Goal: Task Accomplishment & Management: Complete application form

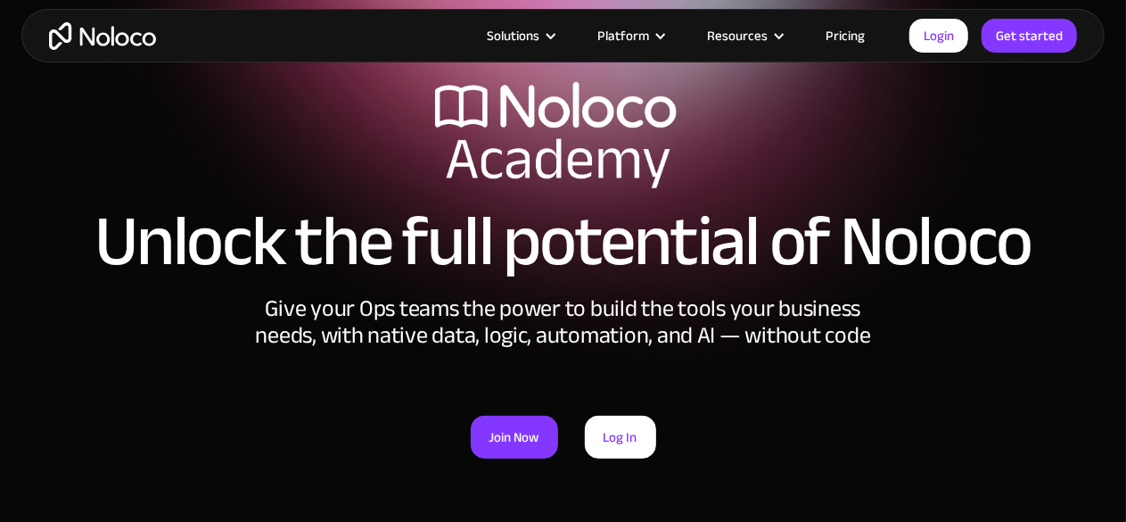
scroll to position [107, 0]
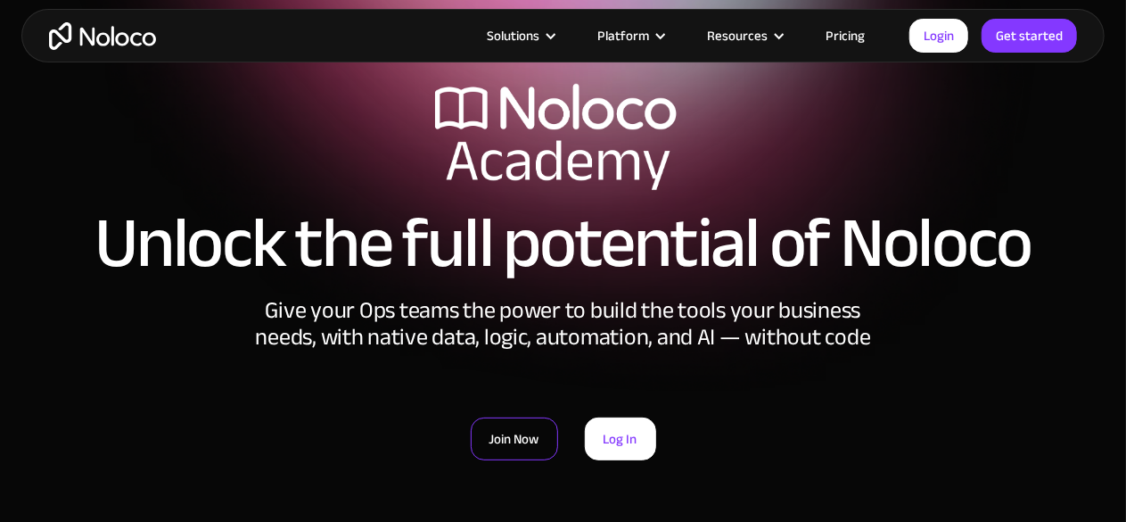
click at [508, 430] on link "Join Now" at bounding box center [514, 438] width 87 height 43
click at [927, 37] on link "Login" at bounding box center [939, 36] width 59 height 34
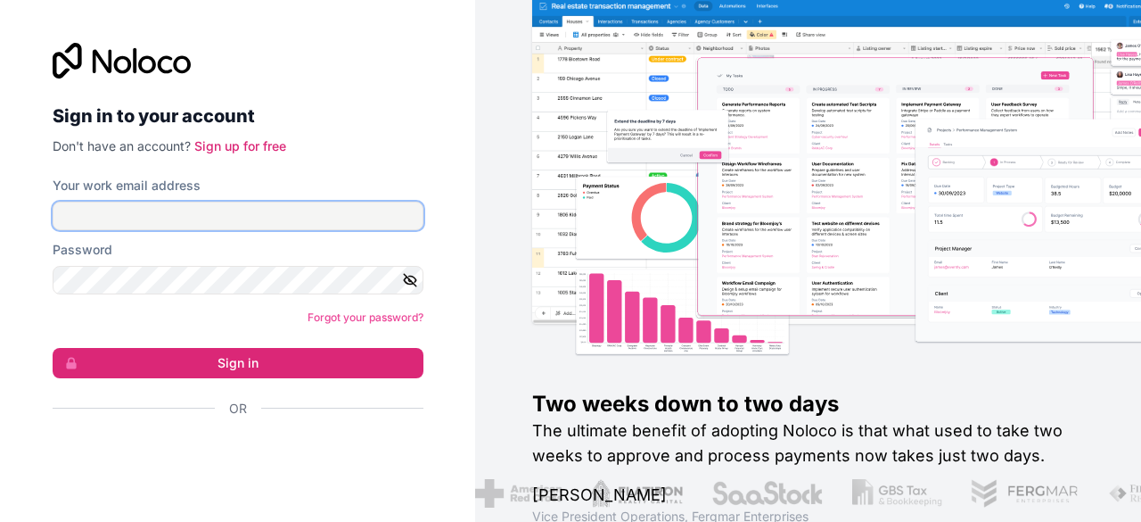
click at [269, 204] on input "Your work email address" at bounding box center [238, 216] width 371 height 29
click at [246, 211] on input "Your work email address" at bounding box center [238, 216] width 371 height 29
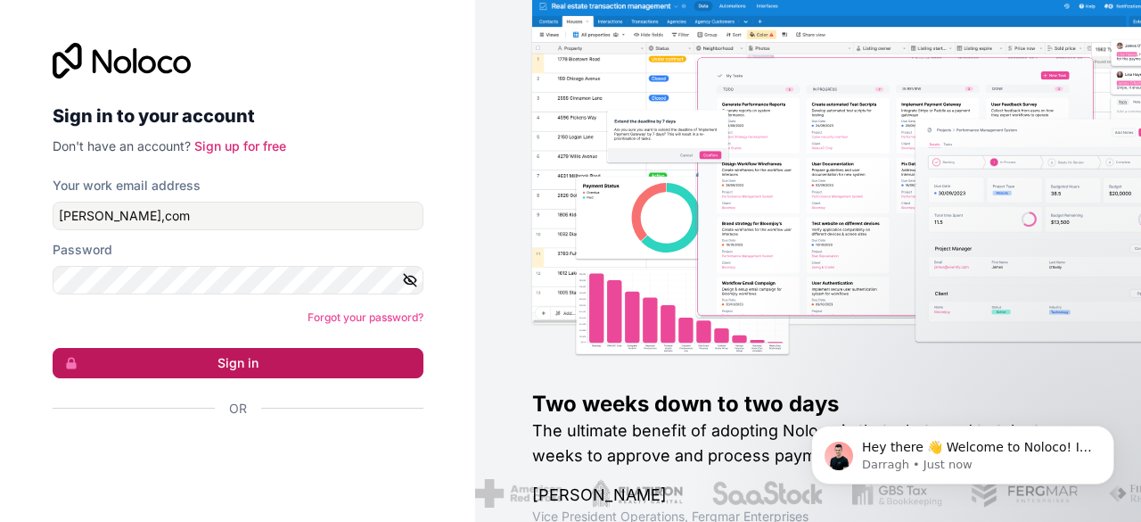
click at [215, 367] on button "Sign in" at bounding box center [238, 363] width 371 height 30
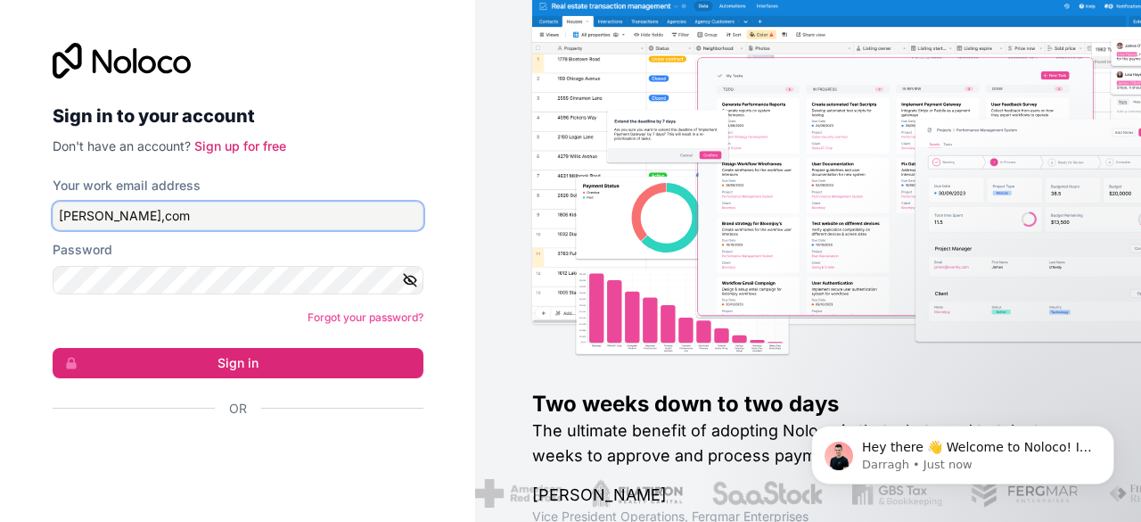
click at [212, 214] on input "[PERSON_NAME],com" at bounding box center [238, 216] width 371 height 29
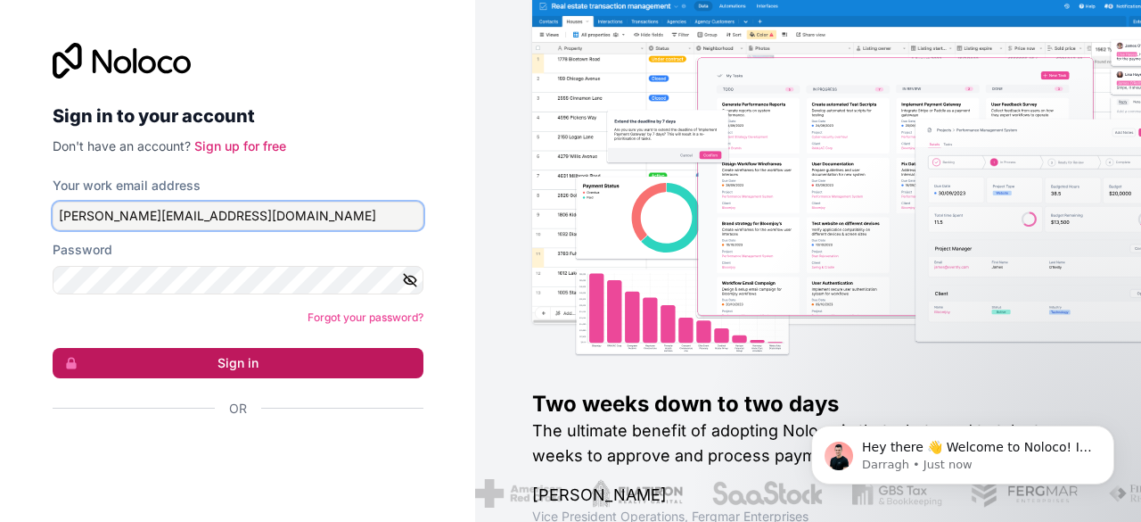
type input "[PERSON_NAME][EMAIL_ADDRESS][DOMAIN_NAME]"
click at [228, 367] on button "Sign in" at bounding box center [238, 363] width 371 height 30
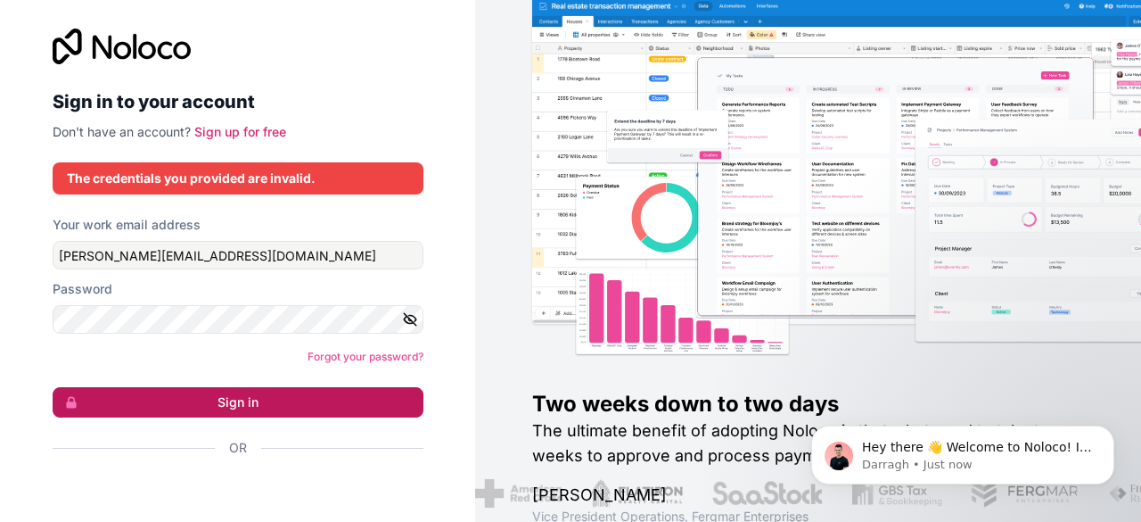
click at [241, 407] on button "Sign in" at bounding box center [238, 402] width 371 height 30
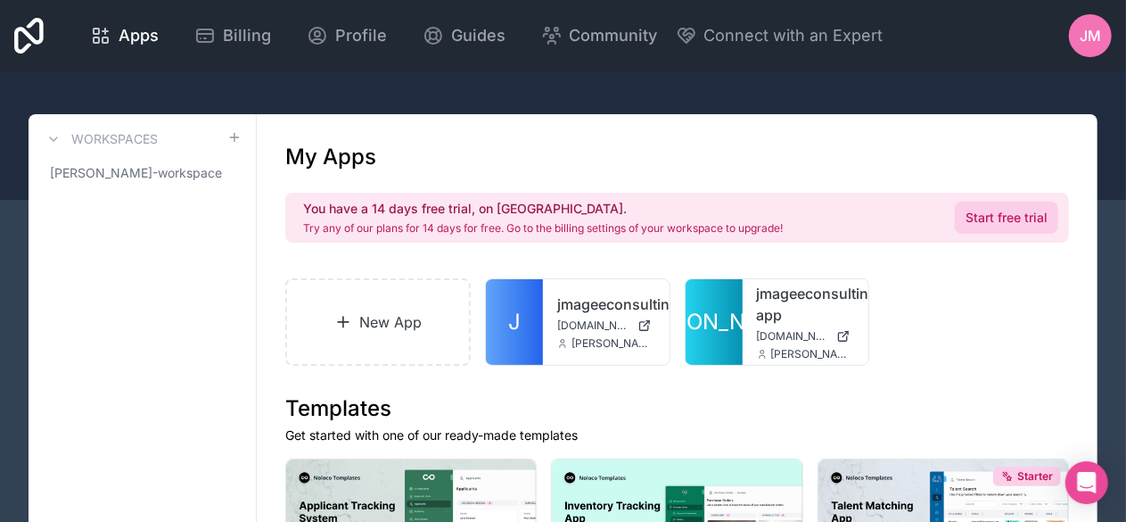
click at [1007, 225] on link "Start free trial" at bounding box center [1006, 218] width 103 height 32
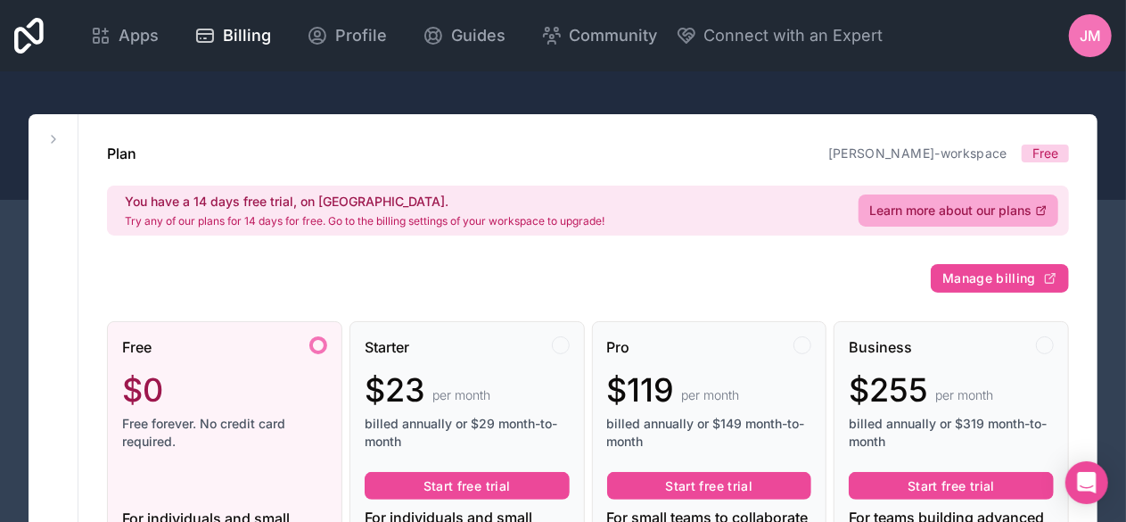
click at [280, 372] on div "$0" at bounding box center [224, 390] width 205 height 36
click at [125, 48] on link "Apps" at bounding box center [124, 35] width 97 height 39
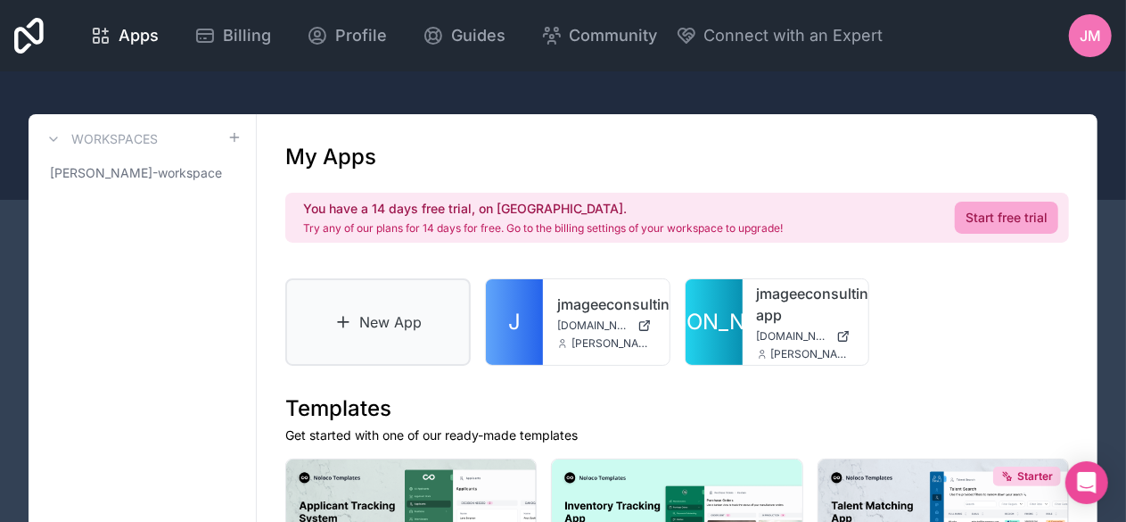
click at [410, 327] on link "New App" at bounding box center [377, 321] width 185 height 87
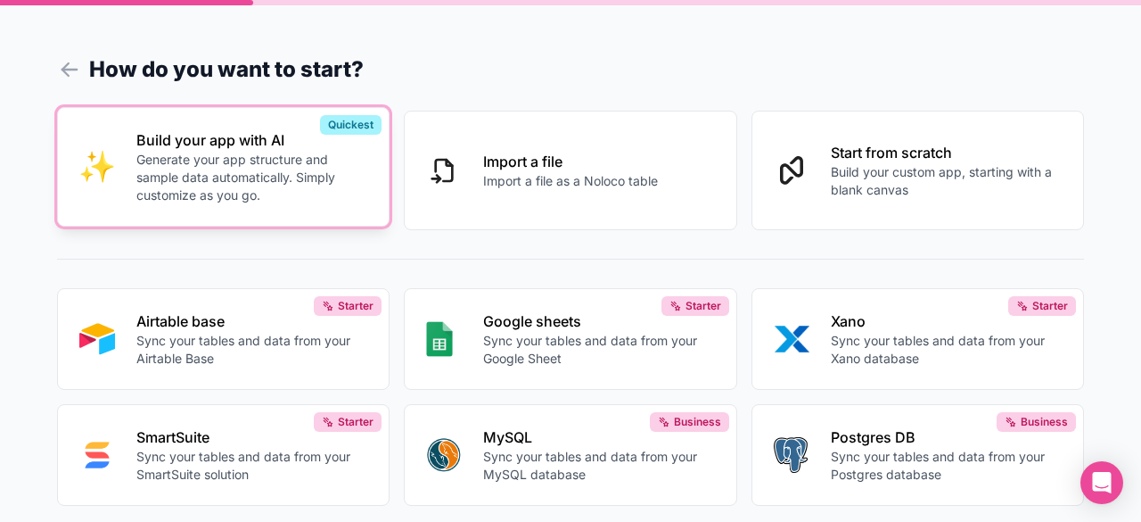
click at [250, 176] on p "Generate your app structure and sample data automatically. Simply customize as …" at bounding box center [251, 178] width 231 height 54
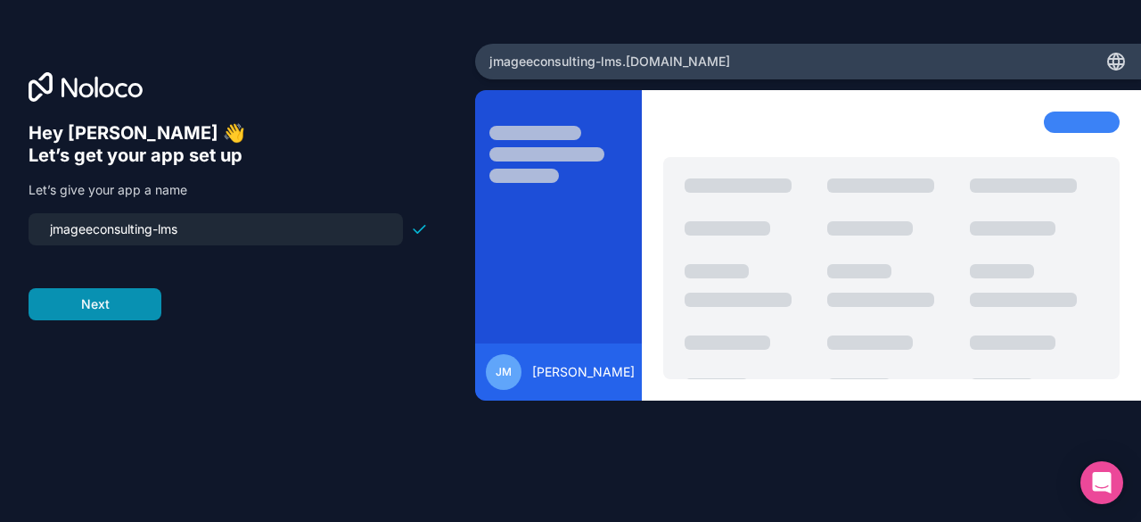
type input "jmageeconsulting-lms"
click at [102, 303] on button "Next" at bounding box center [95, 304] width 133 height 32
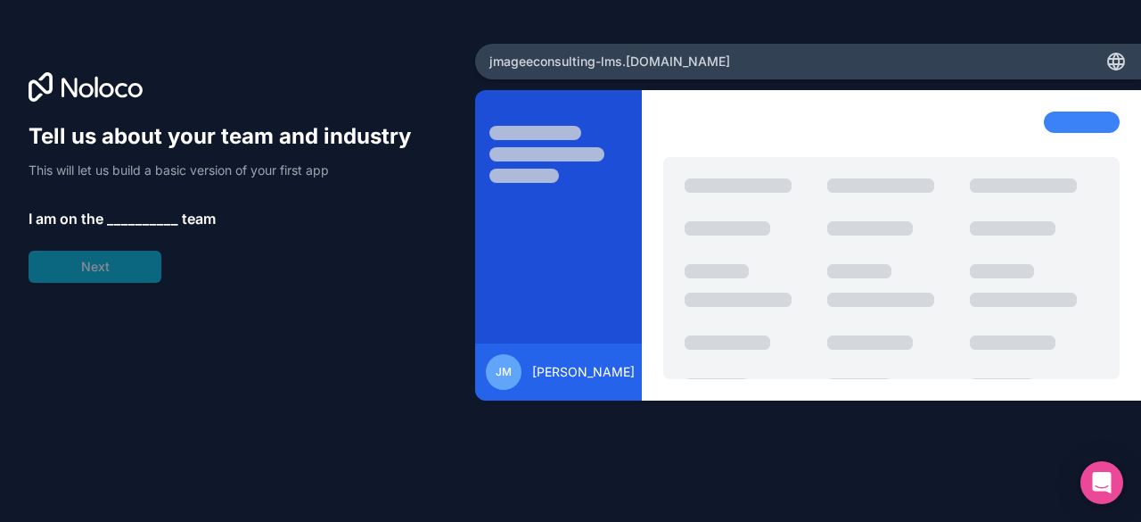
click at [138, 219] on span "__________" at bounding box center [142, 218] width 71 height 21
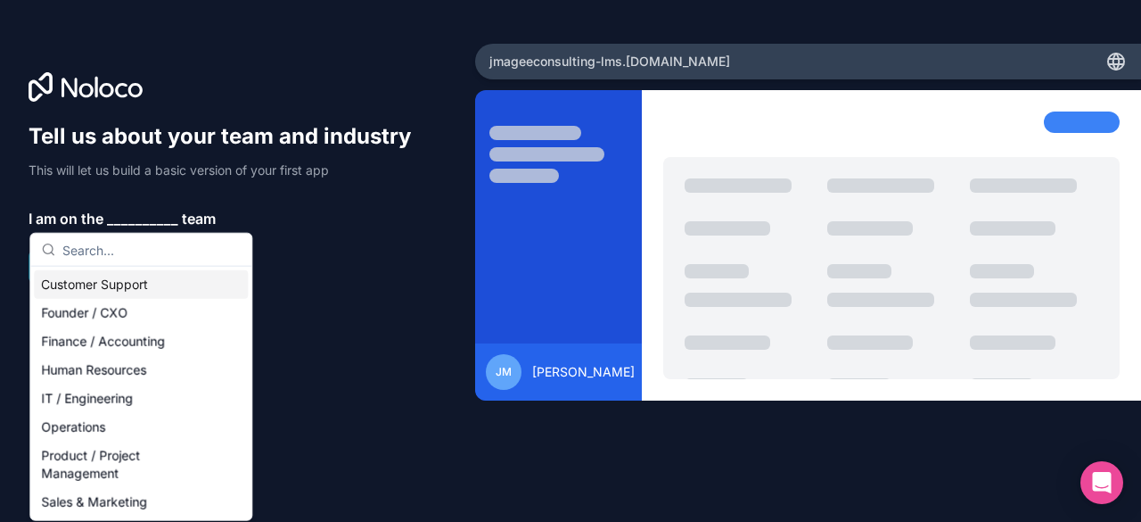
click at [138, 219] on span "__________" at bounding box center [142, 218] width 71 height 21
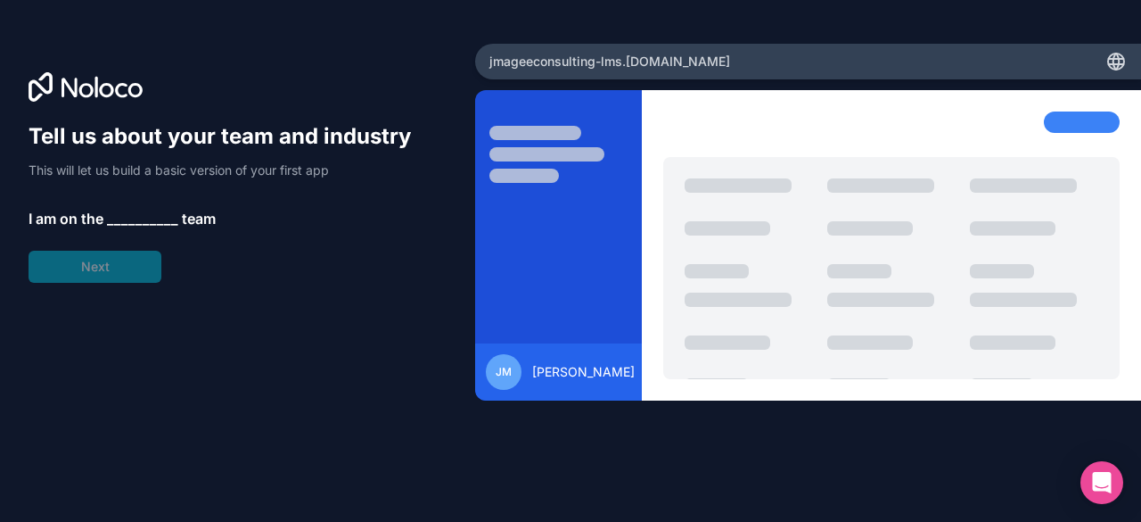
click at [139, 219] on span "__________" at bounding box center [142, 218] width 71 height 21
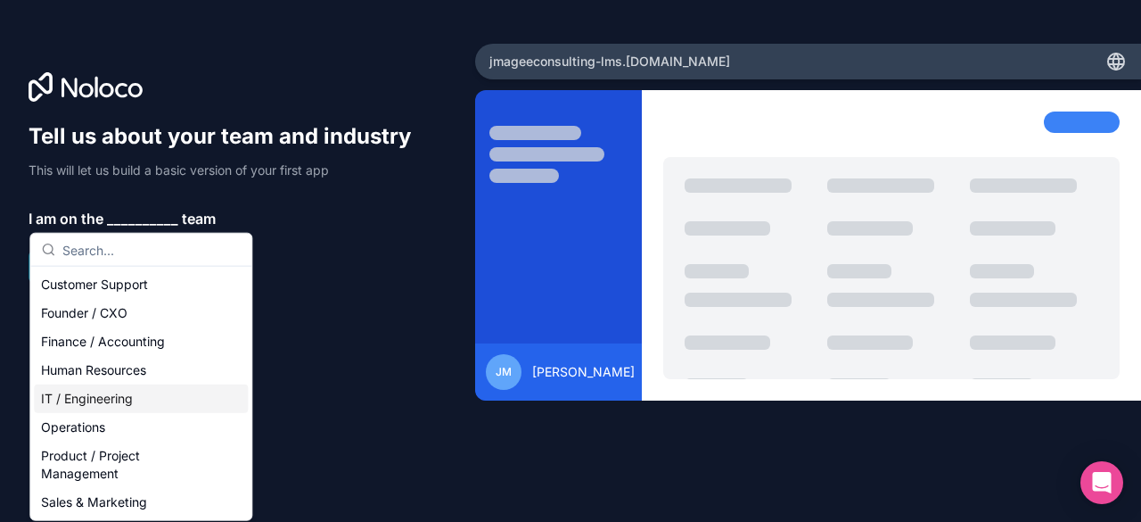
click at [101, 402] on div "IT / Engineering" at bounding box center [141, 398] width 214 height 29
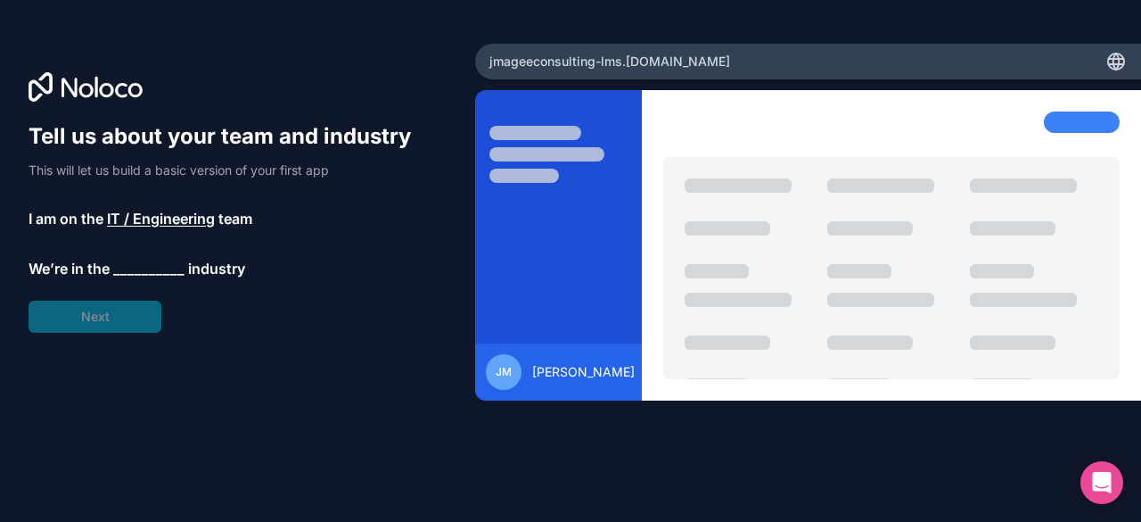
click at [134, 267] on span "__________" at bounding box center [148, 268] width 71 height 21
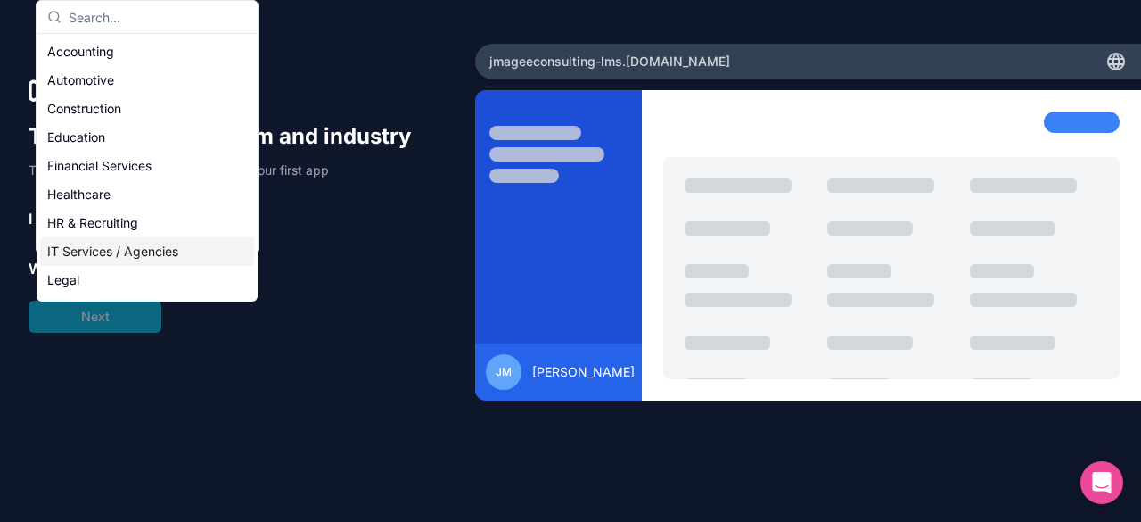
click at [131, 248] on div "IT Services / Agencies" at bounding box center [147, 251] width 214 height 29
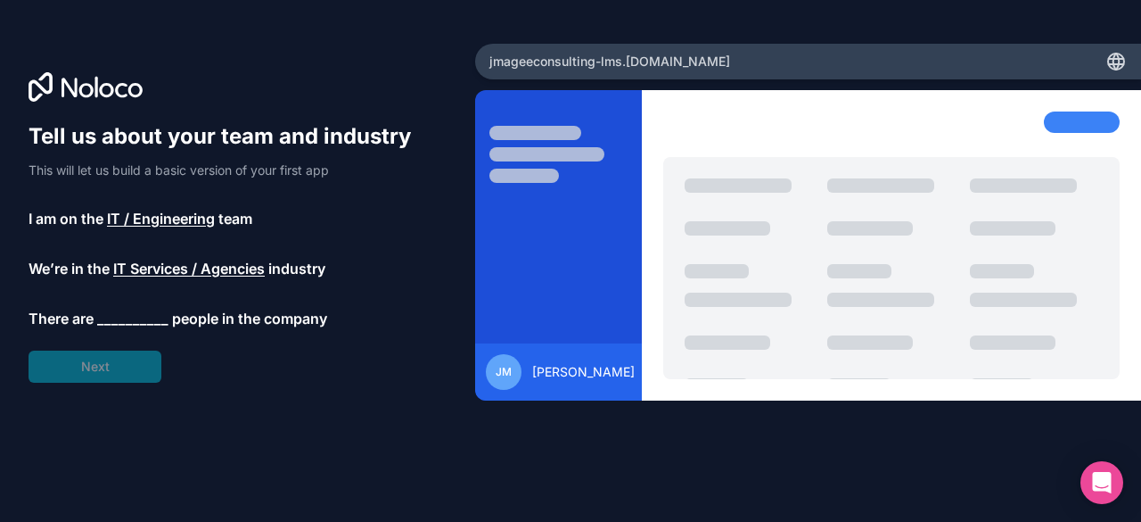
click at [119, 319] on span "__________" at bounding box center [132, 318] width 71 height 21
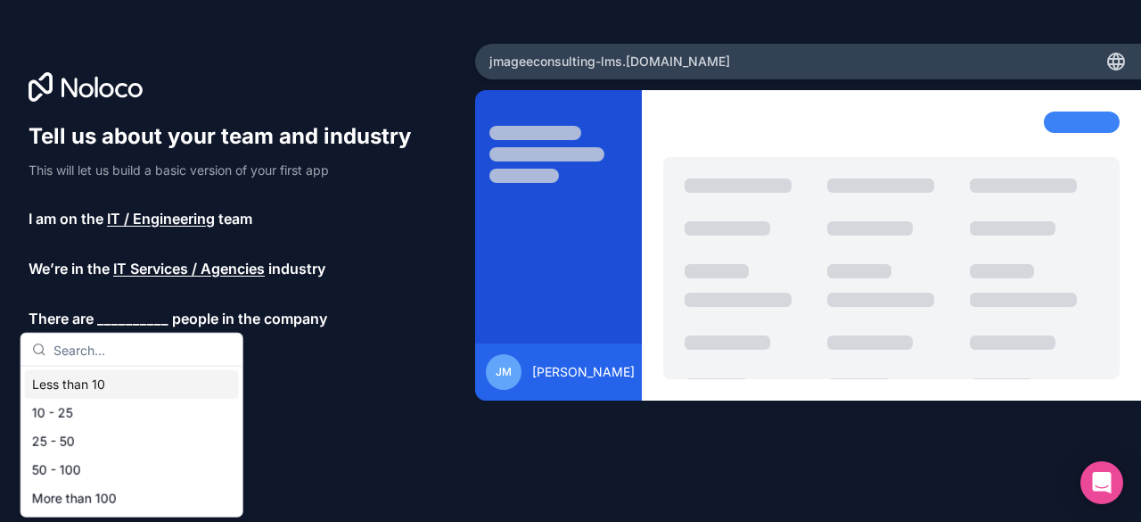
click at [80, 386] on div "Less than 10" at bounding box center [132, 384] width 214 height 29
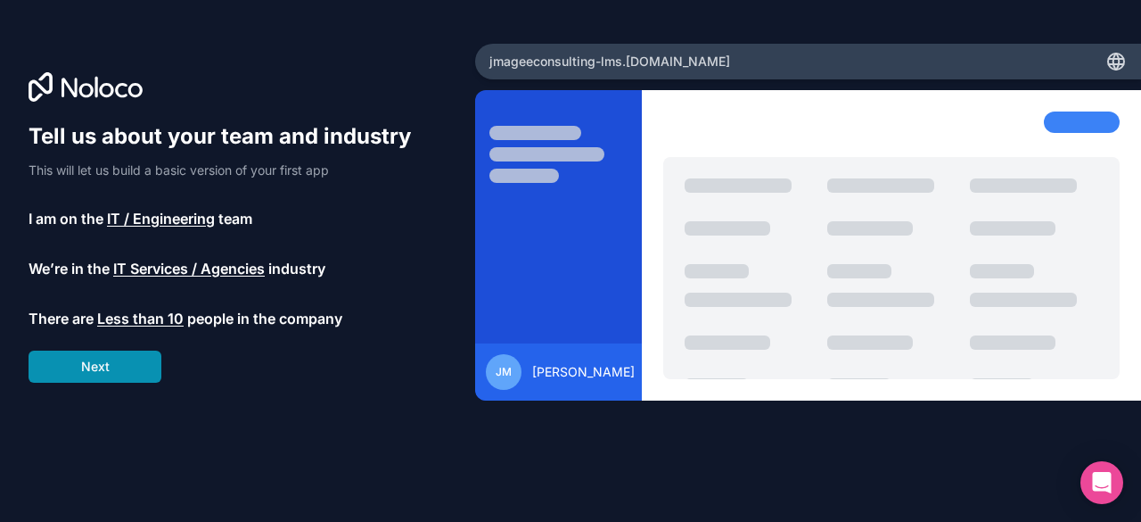
click at [107, 365] on button "Next" at bounding box center [95, 366] width 133 height 32
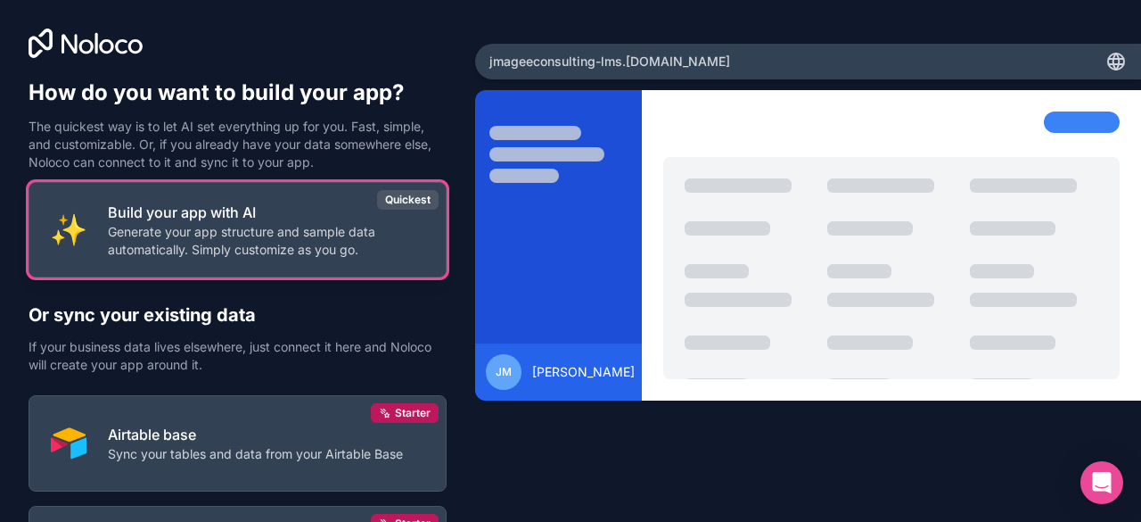
click at [242, 252] on p "Generate your app structure and sample data automatically. Simply customize as …" at bounding box center [266, 241] width 317 height 36
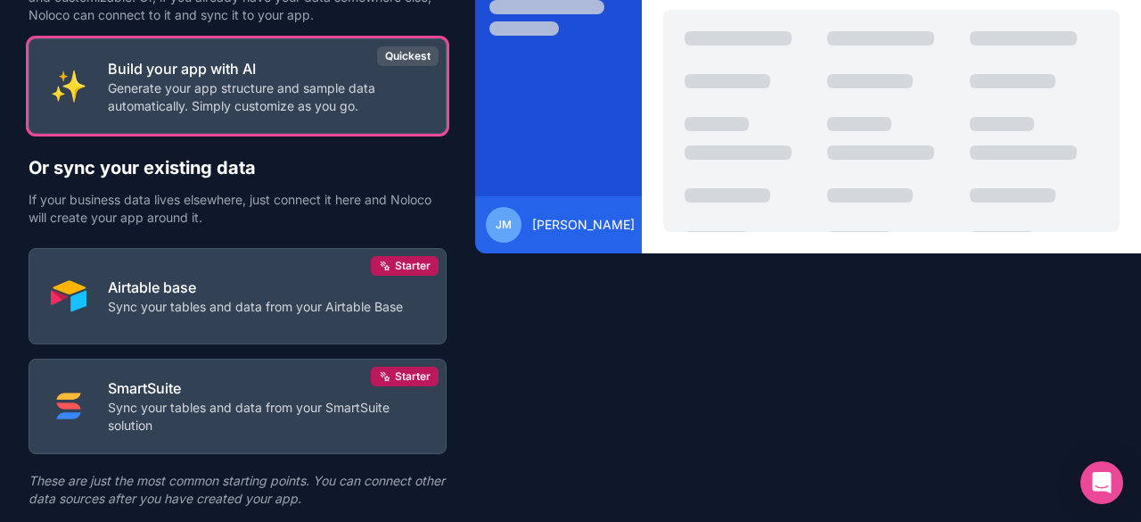
scroll to position [198, 0]
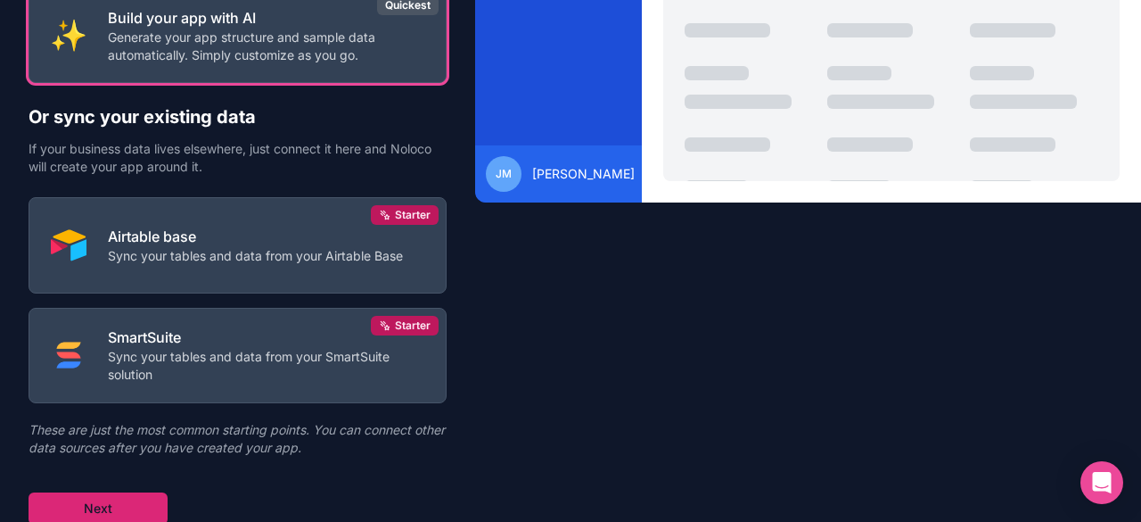
click at [120, 500] on button "Next" at bounding box center [98, 508] width 139 height 32
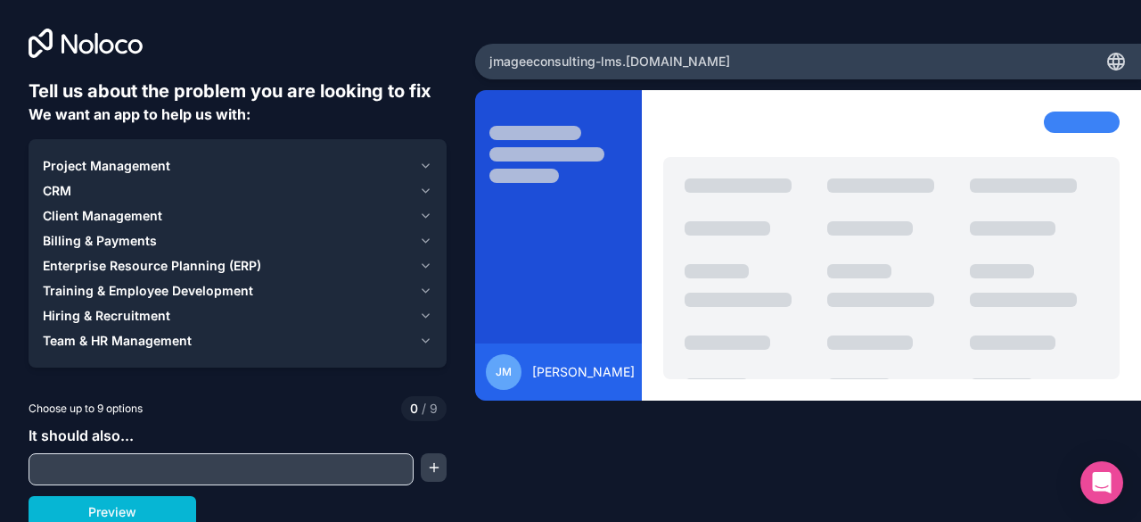
click at [422, 294] on icon "button" at bounding box center [425, 291] width 13 height 14
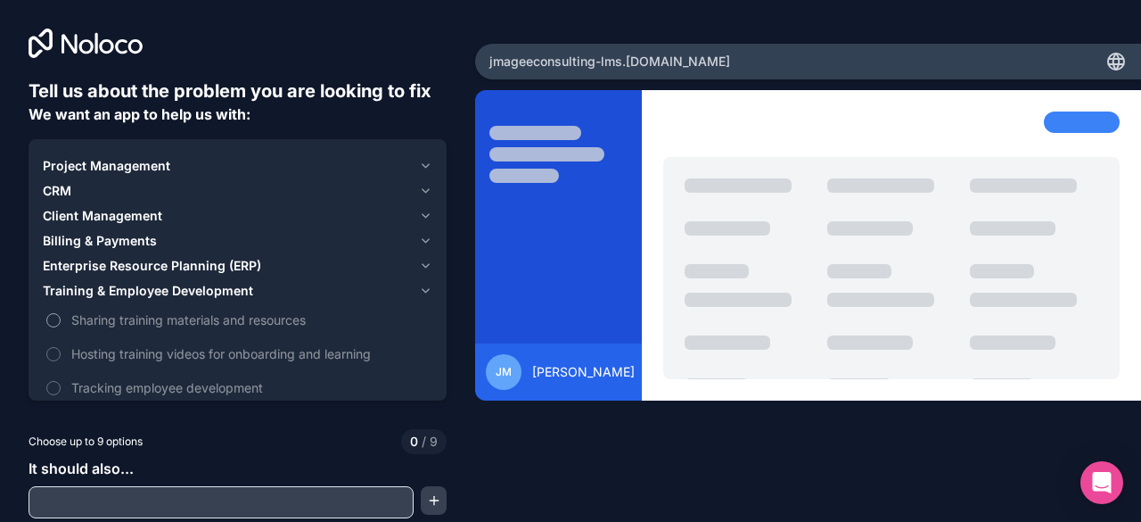
click at [255, 318] on span "Sharing training materials and resources" at bounding box center [250, 319] width 358 height 19
click at [61, 318] on button "Sharing training materials and resources" at bounding box center [53, 320] width 14 height 14
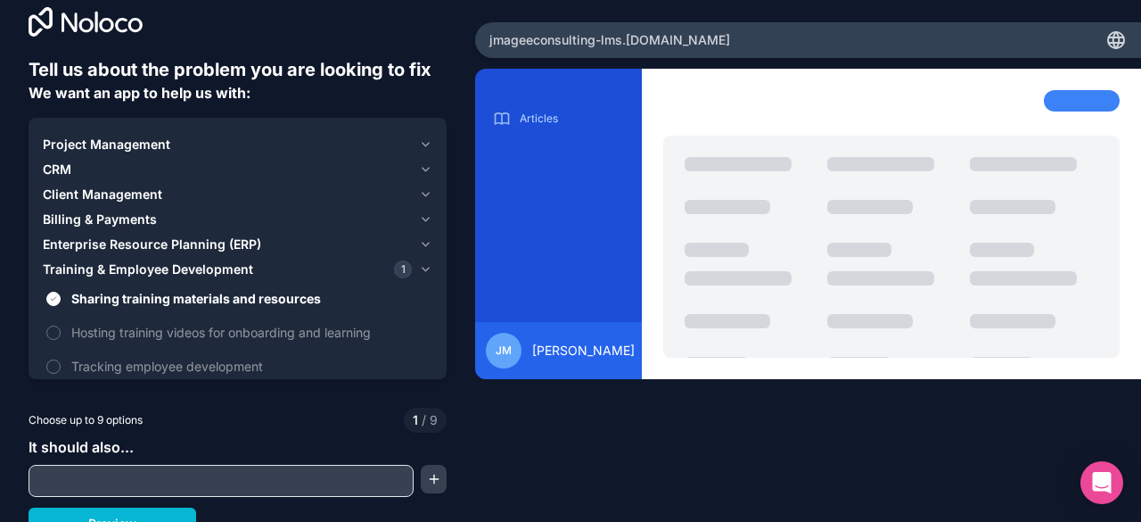
scroll to position [38, 0]
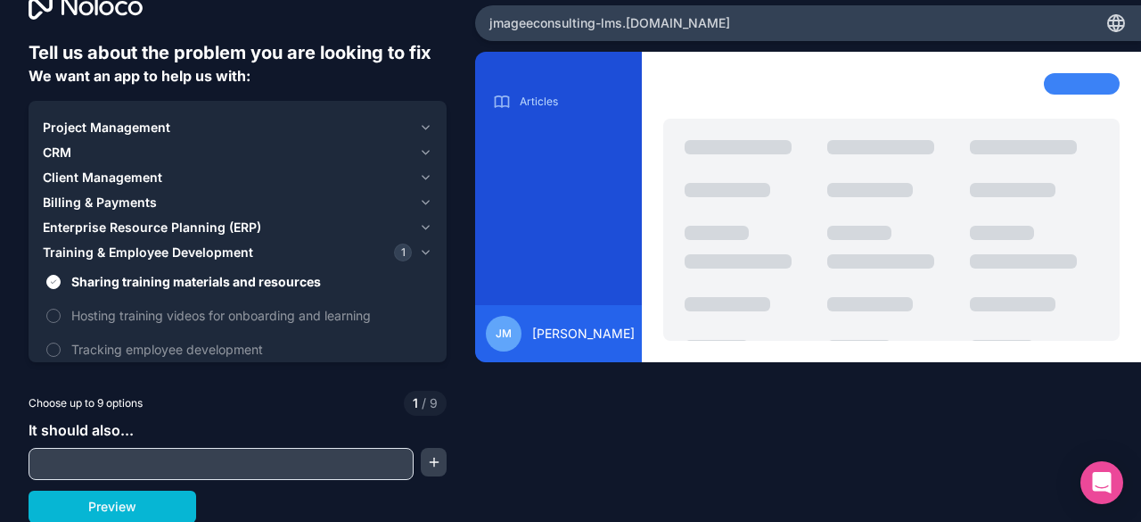
click at [309, 463] on input "text" at bounding box center [221, 463] width 376 height 25
click at [426, 475] on div "allow teachers to create accounts for pupils" at bounding box center [238, 464] width 418 height 32
click at [427, 465] on button "button" at bounding box center [434, 462] width 26 height 29
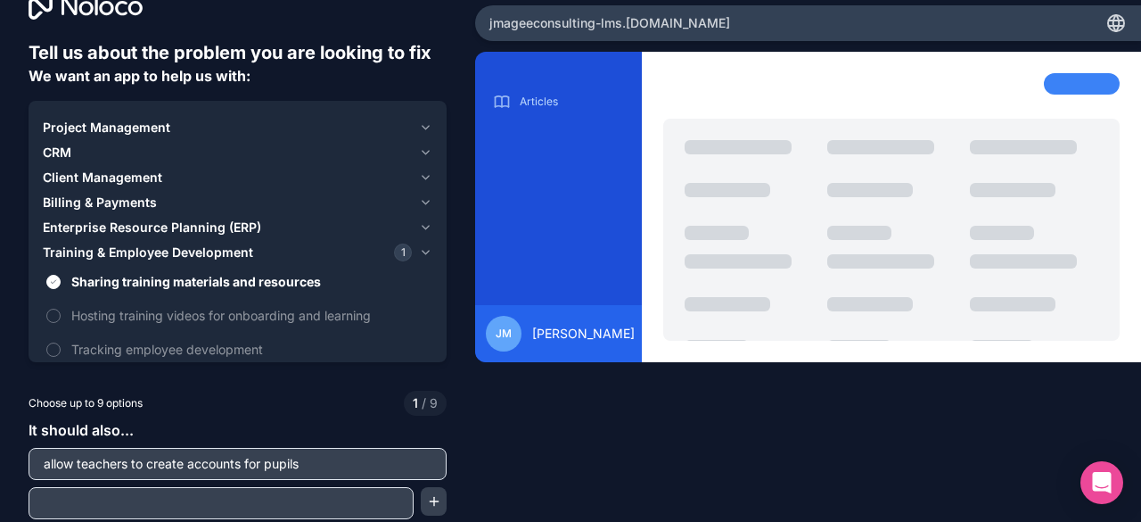
drag, startPoint x: 312, startPoint y: 463, endPoint x: 40, endPoint y: 466, distance: 272.0
click at [40, 466] on input "allow teachers to create accounts for pupils" at bounding box center [237, 463] width 409 height 25
type input "users will either be teachers, students or admin"
type input "T"
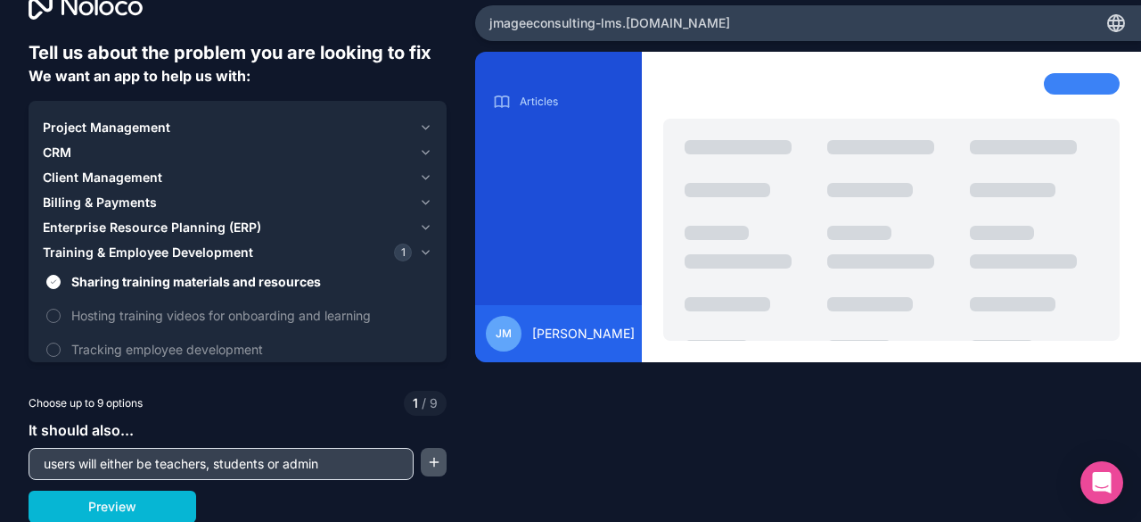
click at [432, 459] on button "button" at bounding box center [434, 462] width 26 height 29
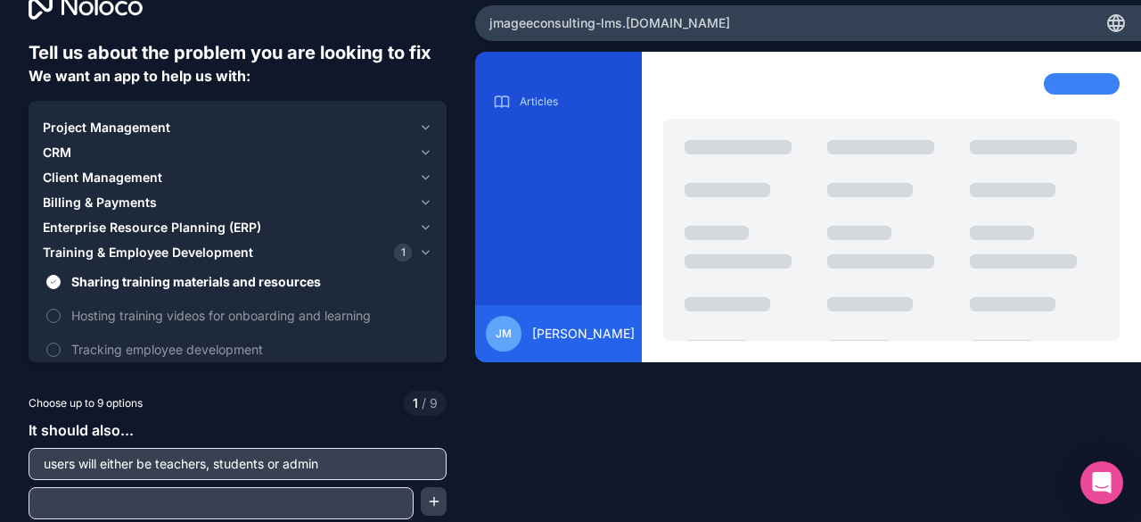
click at [252, 501] on input "text" at bounding box center [221, 502] width 376 height 25
type input "admin users should be able to create teacher accounts"
click at [421, 501] on button "button" at bounding box center [434, 501] width 26 height 29
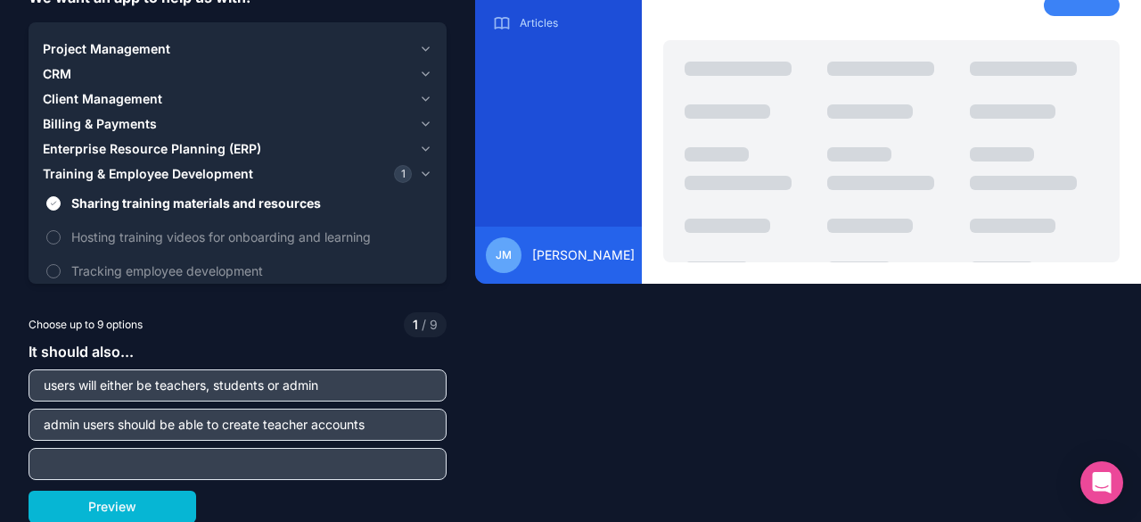
click at [214, 466] on input "text" at bounding box center [237, 463] width 409 height 25
type input "teachers should be able to create student accounts"
click at [547, 445] on div "Tell us about the problem you are looking to fix We want an app to help us with…" at bounding box center [570, 261] width 1141 height 522
click at [417, 309] on div "Tell us about the problem you are looking to fix We want an app to help us with…" at bounding box center [238, 242] width 418 height 561
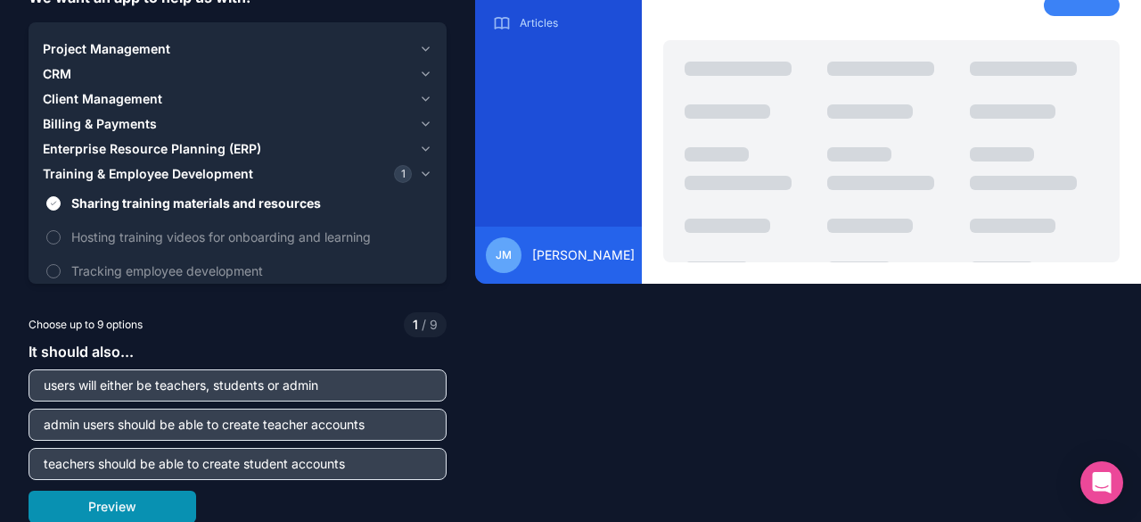
click at [128, 508] on button "Preview" at bounding box center [113, 506] width 168 height 32
click at [116, 507] on button "Preview" at bounding box center [113, 506] width 168 height 32
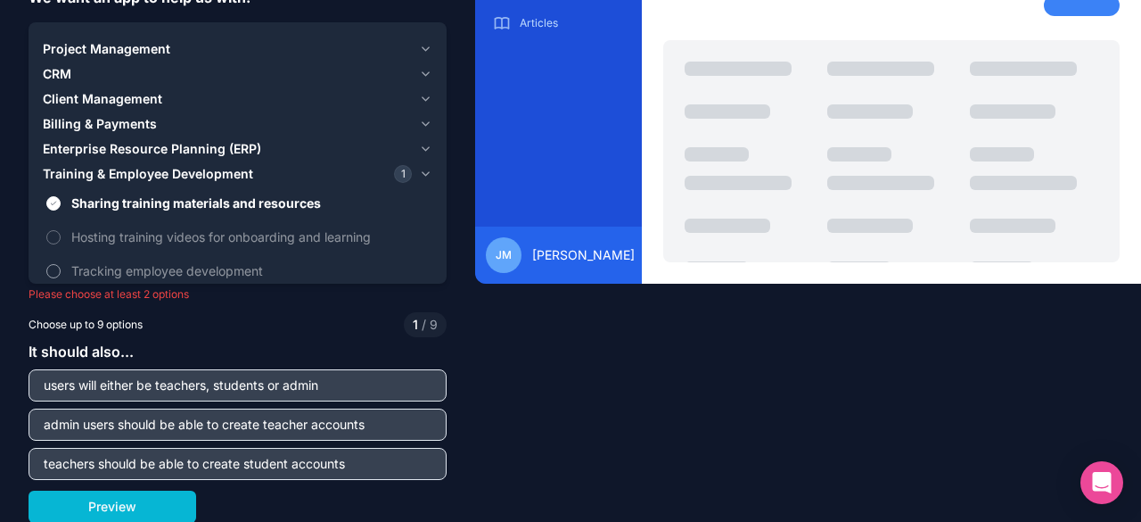
click at [158, 274] on span "Tracking employee development" at bounding box center [250, 270] width 358 height 19
click at [61, 274] on button "Tracking employee development" at bounding box center [53, 271] width 14 height 14
click at [496, 447] on div "Tell us about the problem you are looking to fix We want an app to help us with…" at bounding box center [570, 261] width 1141 height 522
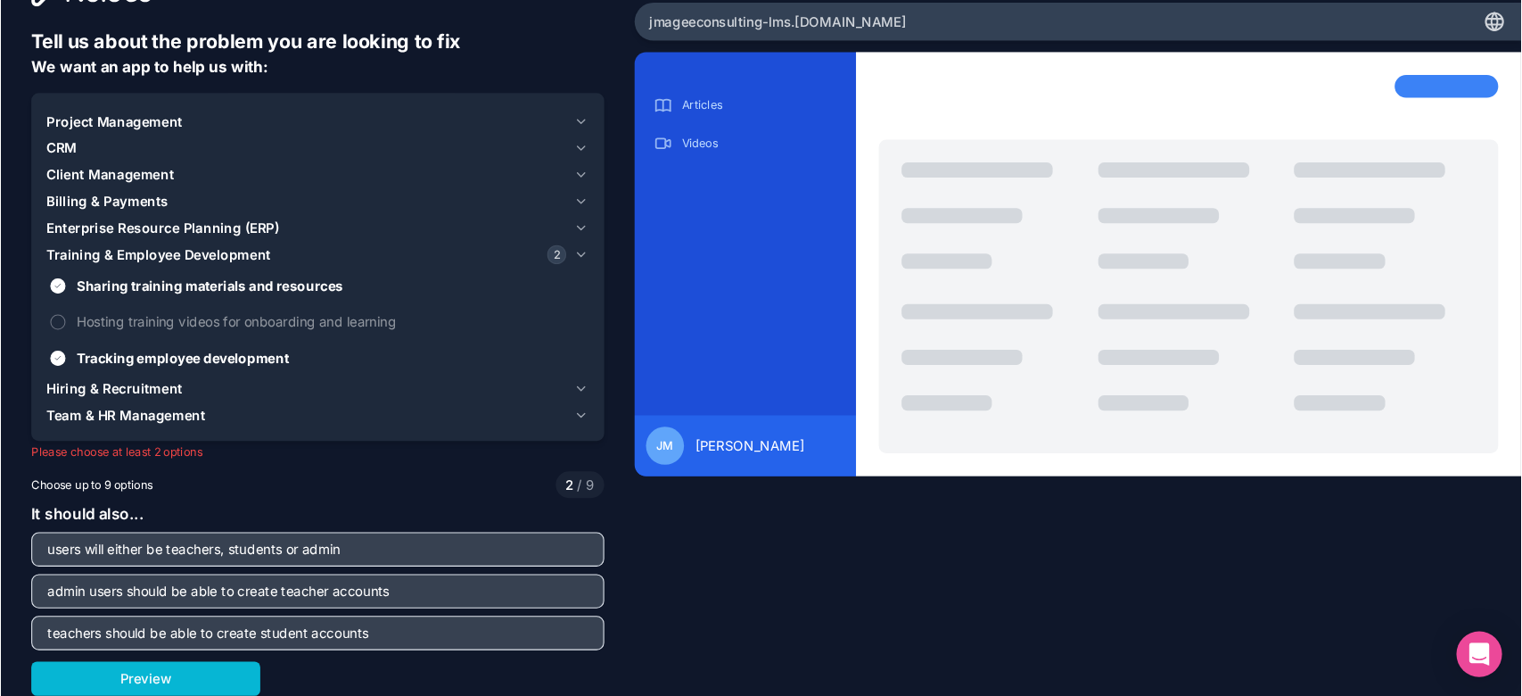
scroll to position [11, 0]
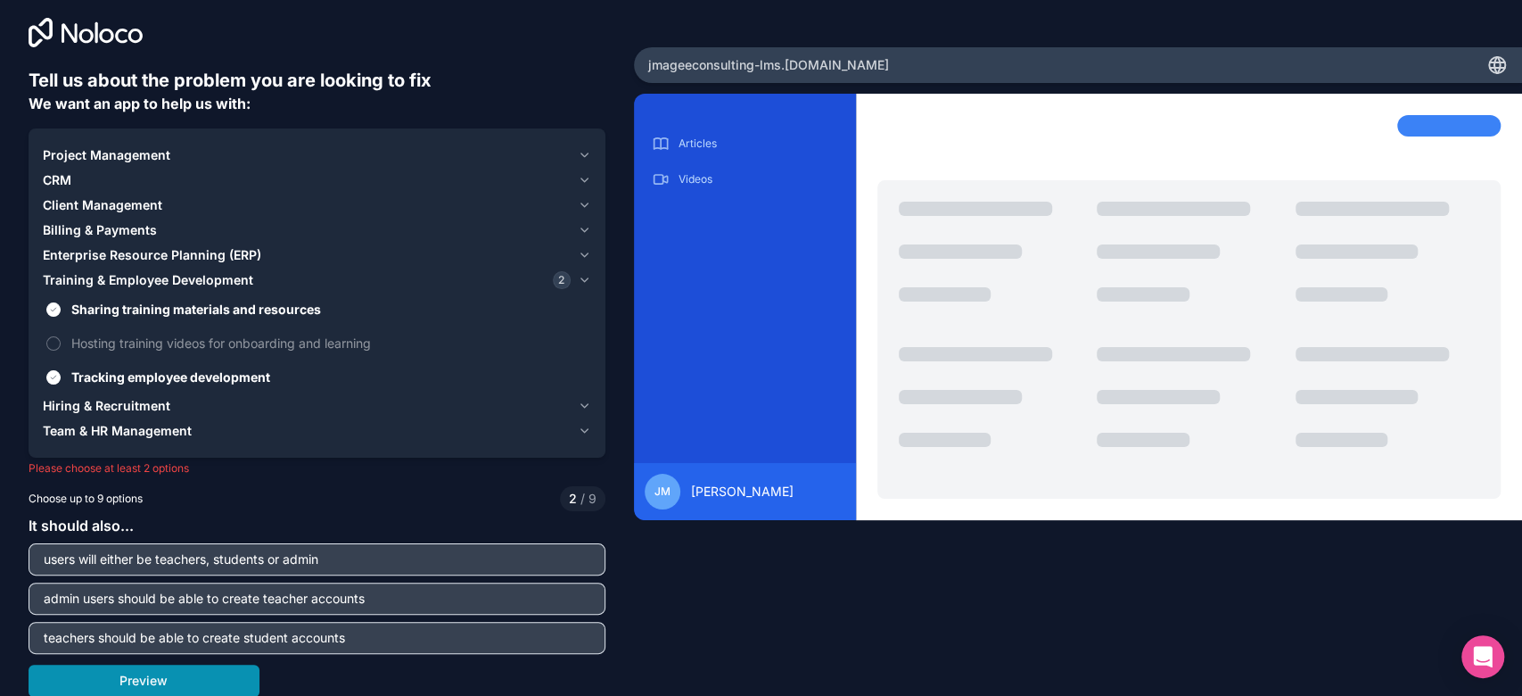
drag, startPoint x: 1141, startPoint y: 3, endPoint x: 185, endPoint y: 680, distance: 1171.1
click at [185, 521] on button "Preview" at bounding box center [144, 680] width 231 height 32
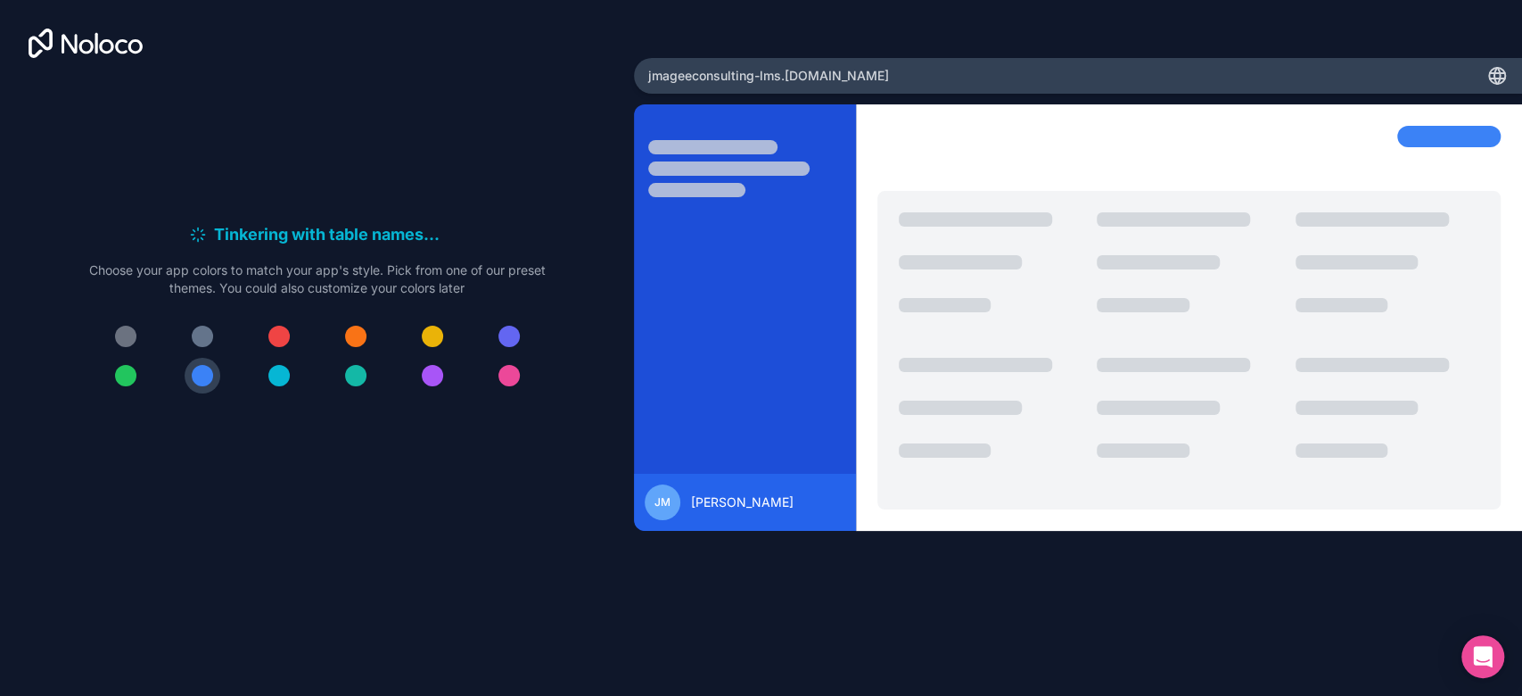
scroll to position [0, 0]
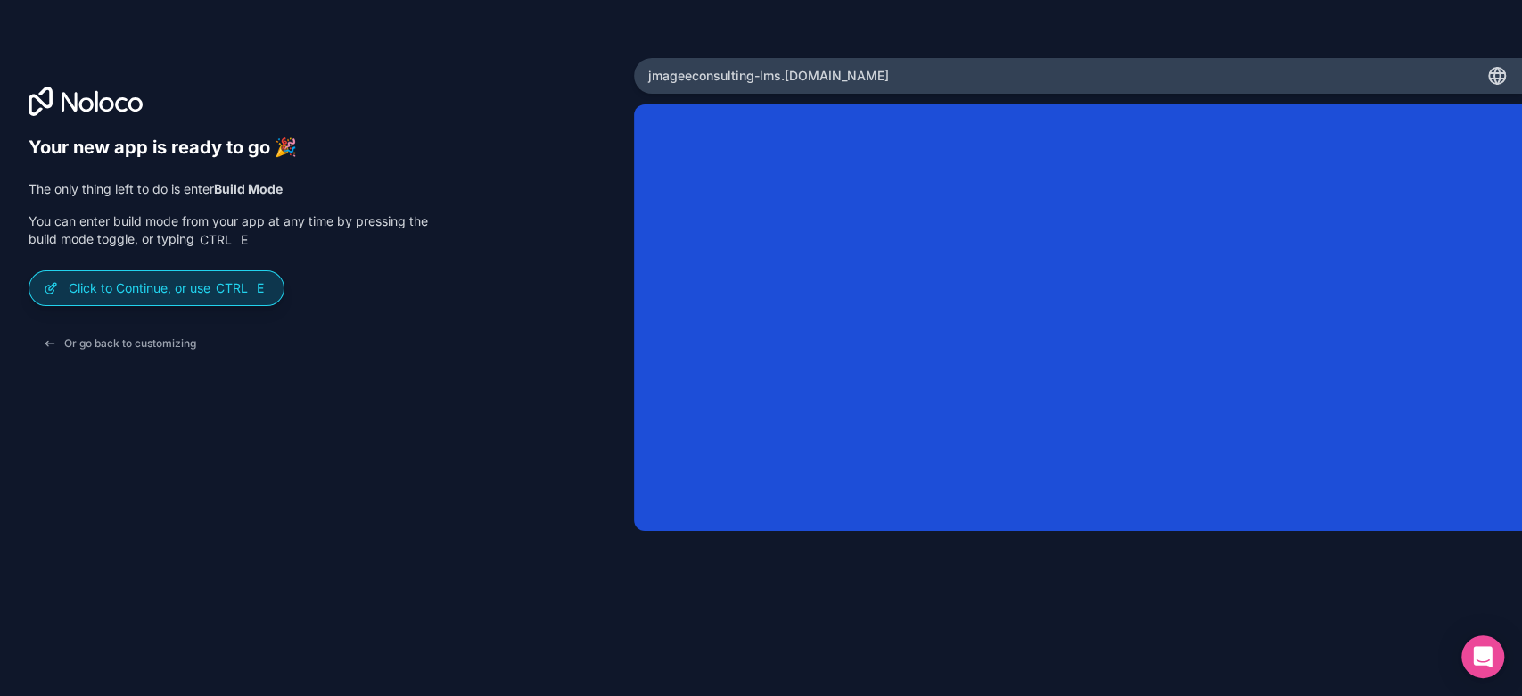
click at [235, 299] on div "Click to Continue, or use Ctrl E" at bounding box center [156, 288] width 254 height 34
